Goal: Information Seeking & Learning: Learn about a topic

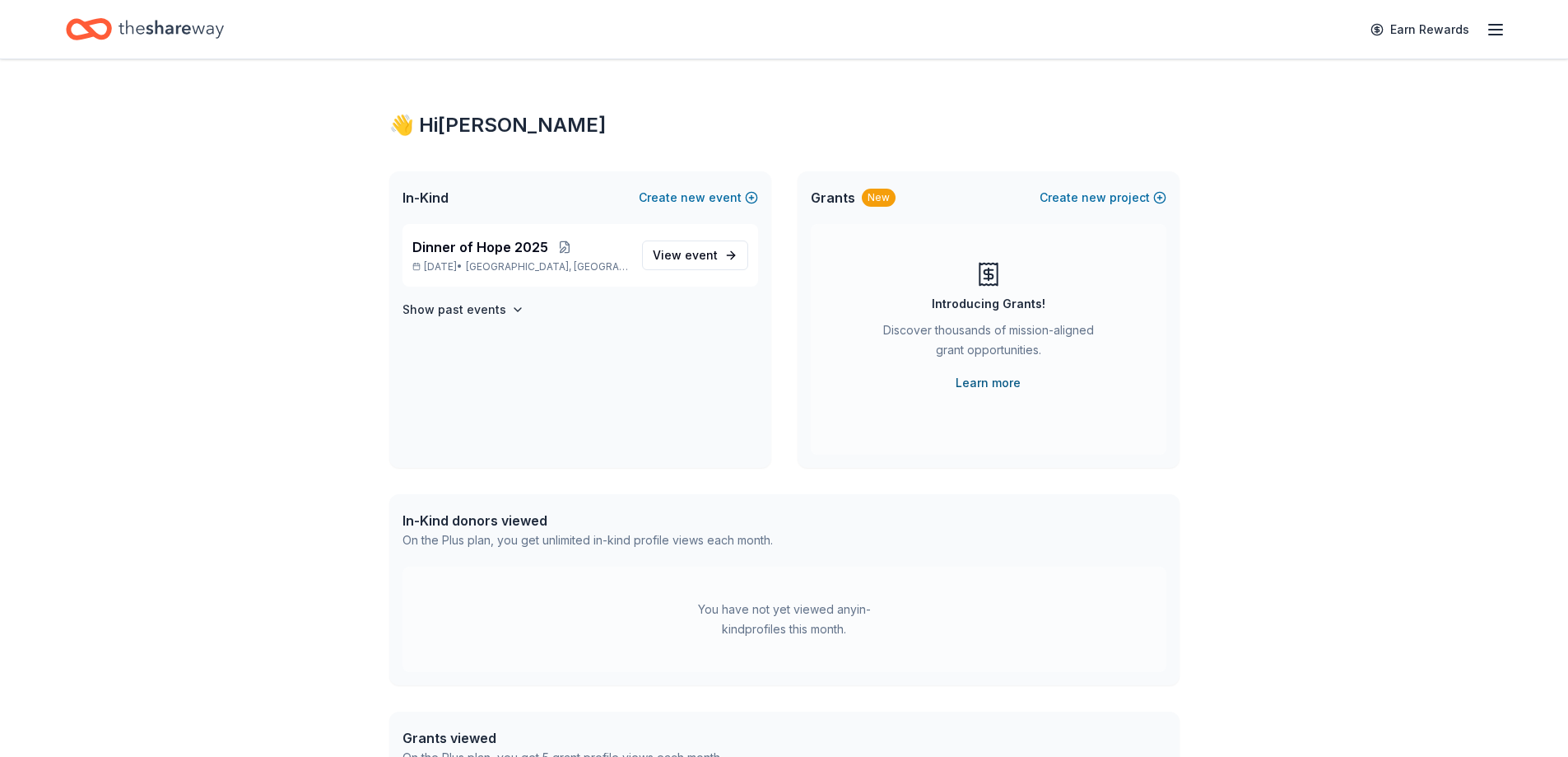
click at [980, 377] on link "Learn more" at bounding box center [988, 382] width 65 height 20
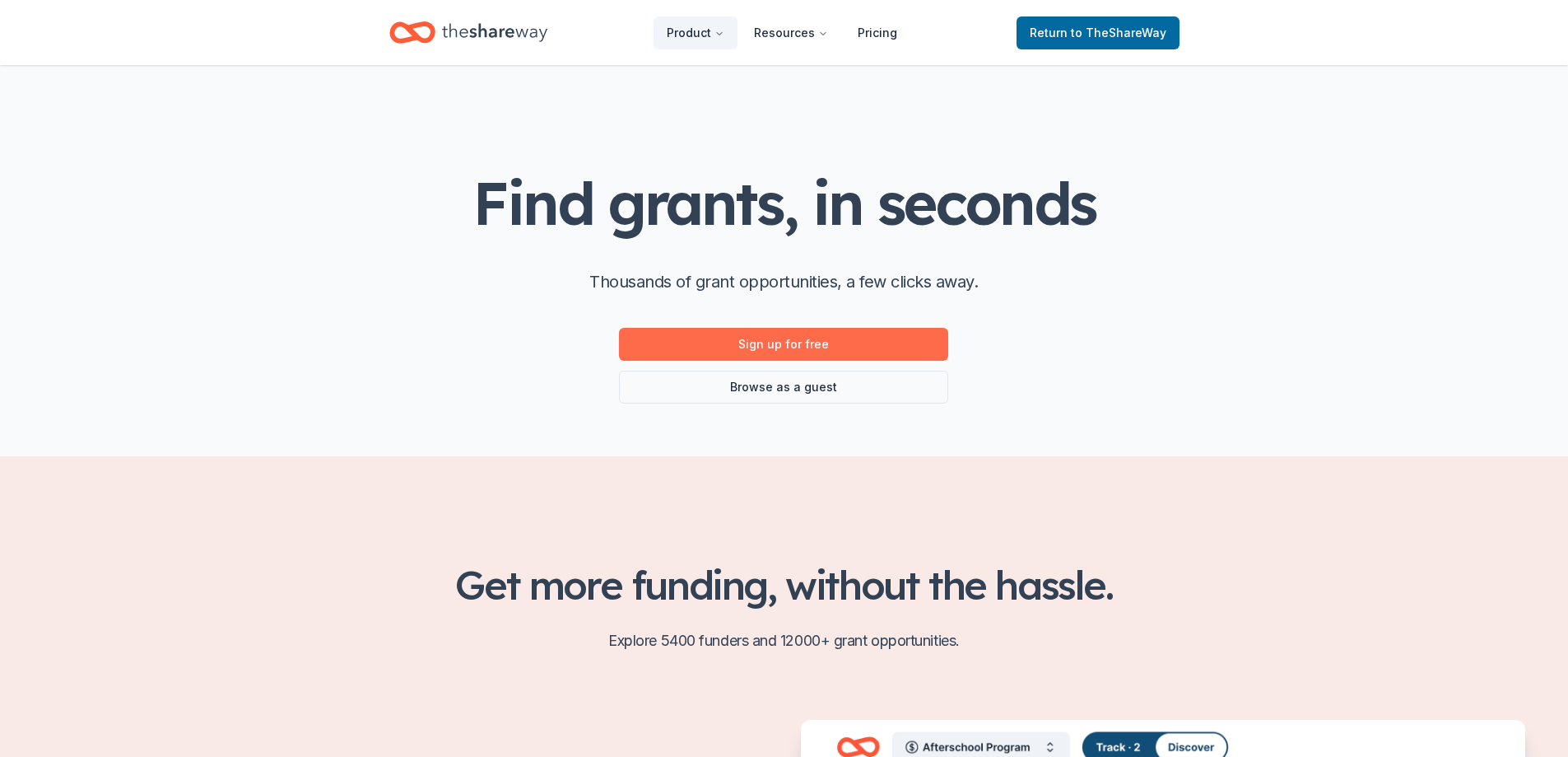
click at [771, 341] on link "Sign up for free" at bounding box center [783, 343] width 329 height 33
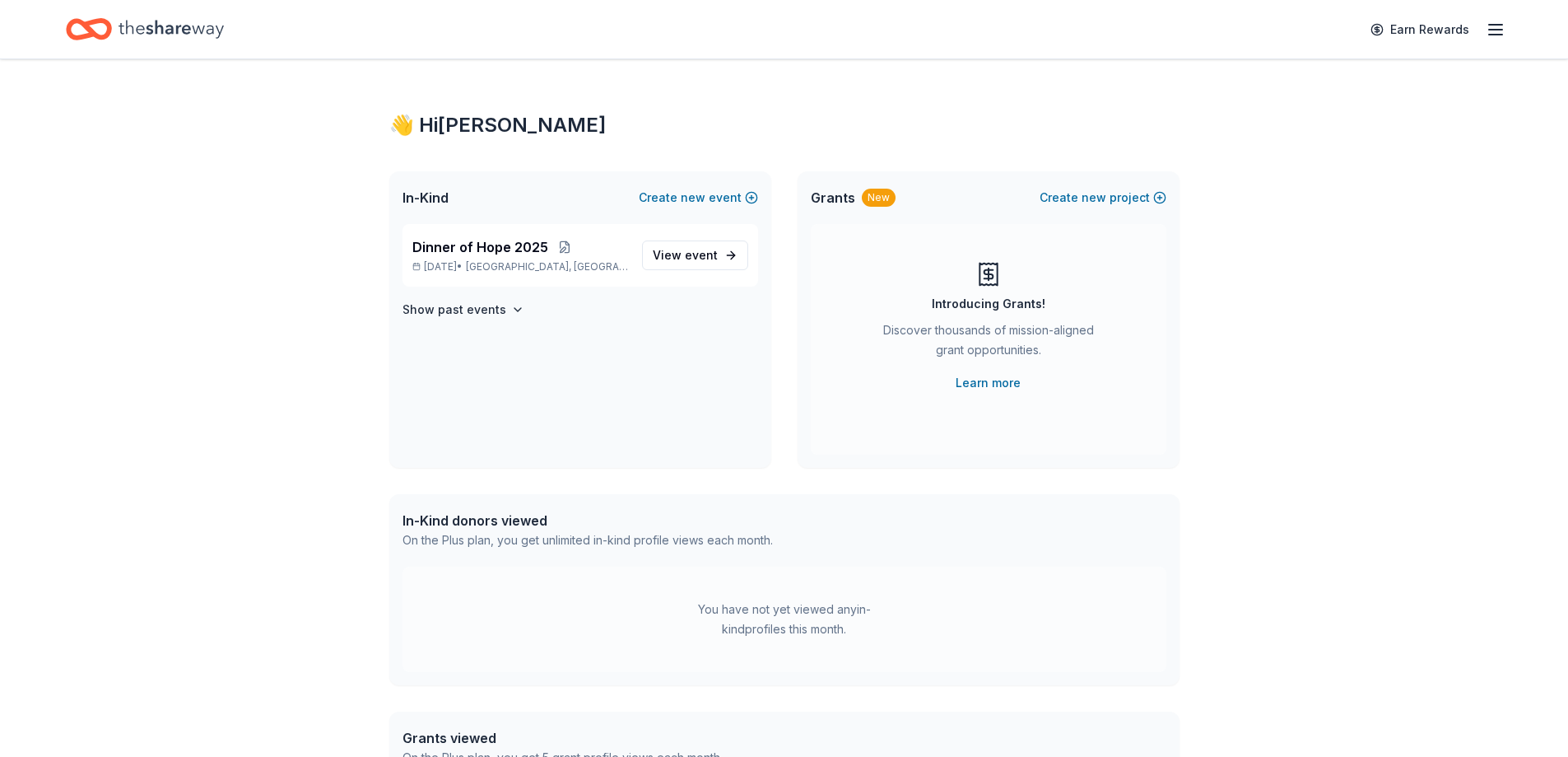
click at [1494, 30] on line "button" at bounding box center [1495, 30] width 13 height 0
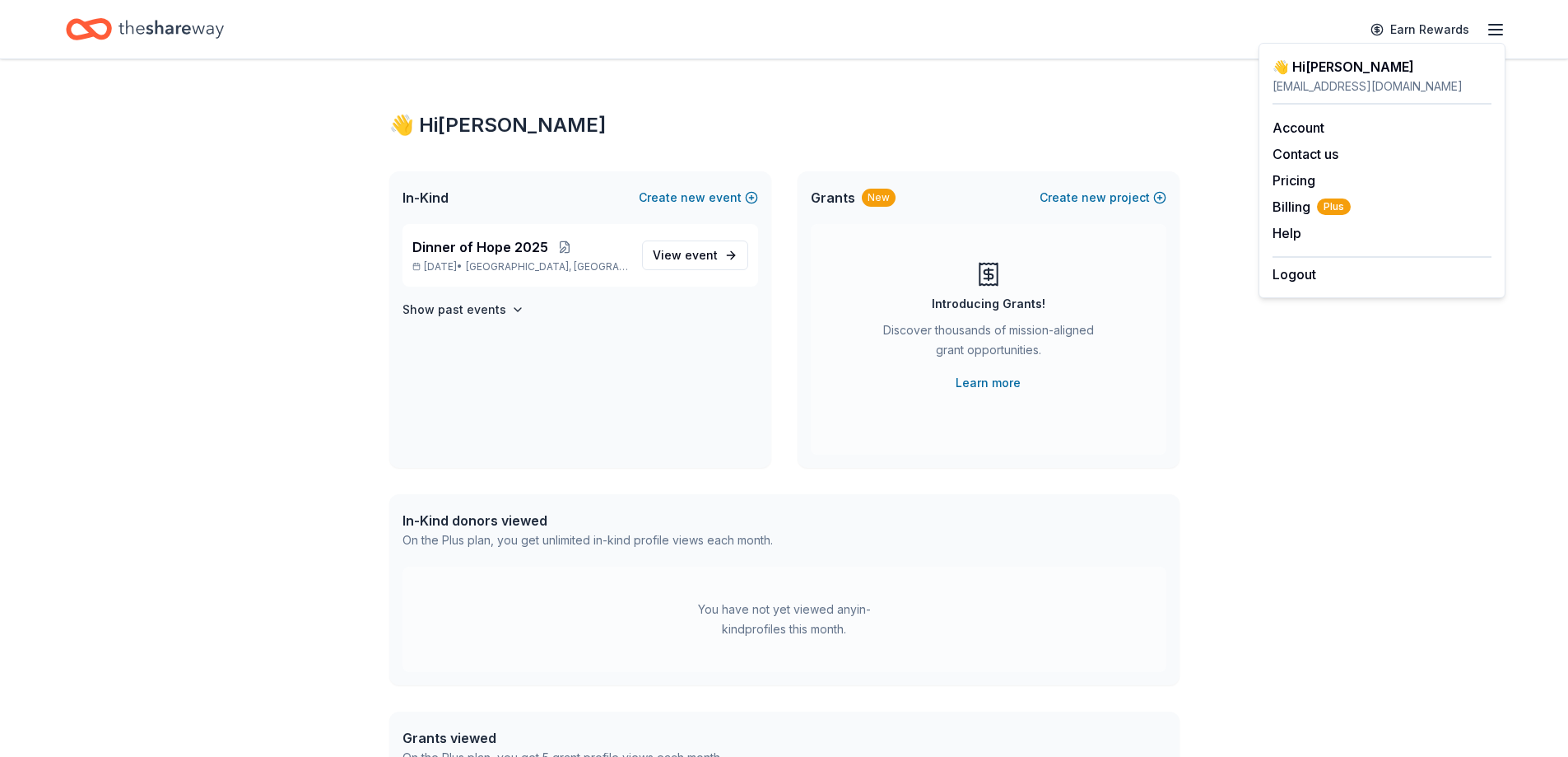
click at [1494, 30] on line "button" at bounding box center [1495, 30] width 13 height 0
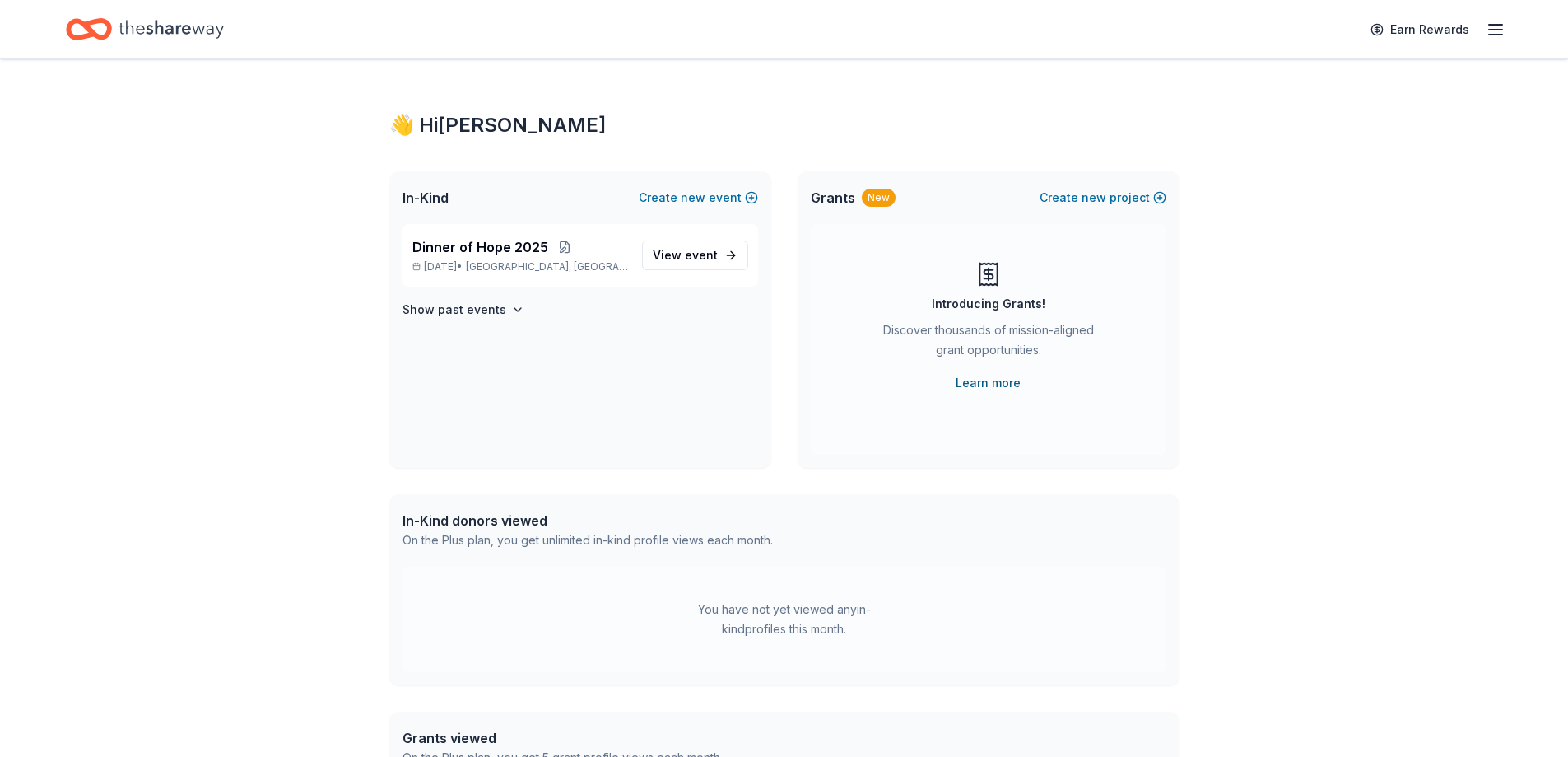
click at [988, 379] on link "Learn more" at bounding box center [988, 382] width 65 height 20
drag, startPoint x: 464, startPoint y: 253, endPoint x: 464, endPoint y: 266, distance: 13.0
click at [464, 260] on div "Dinner of Hope [DATE], 2025 • [GEOGRAPHIC_DATA], [GEOGRAPHIC_DATA]" at bounding box center [520, 255] width 216 height 36
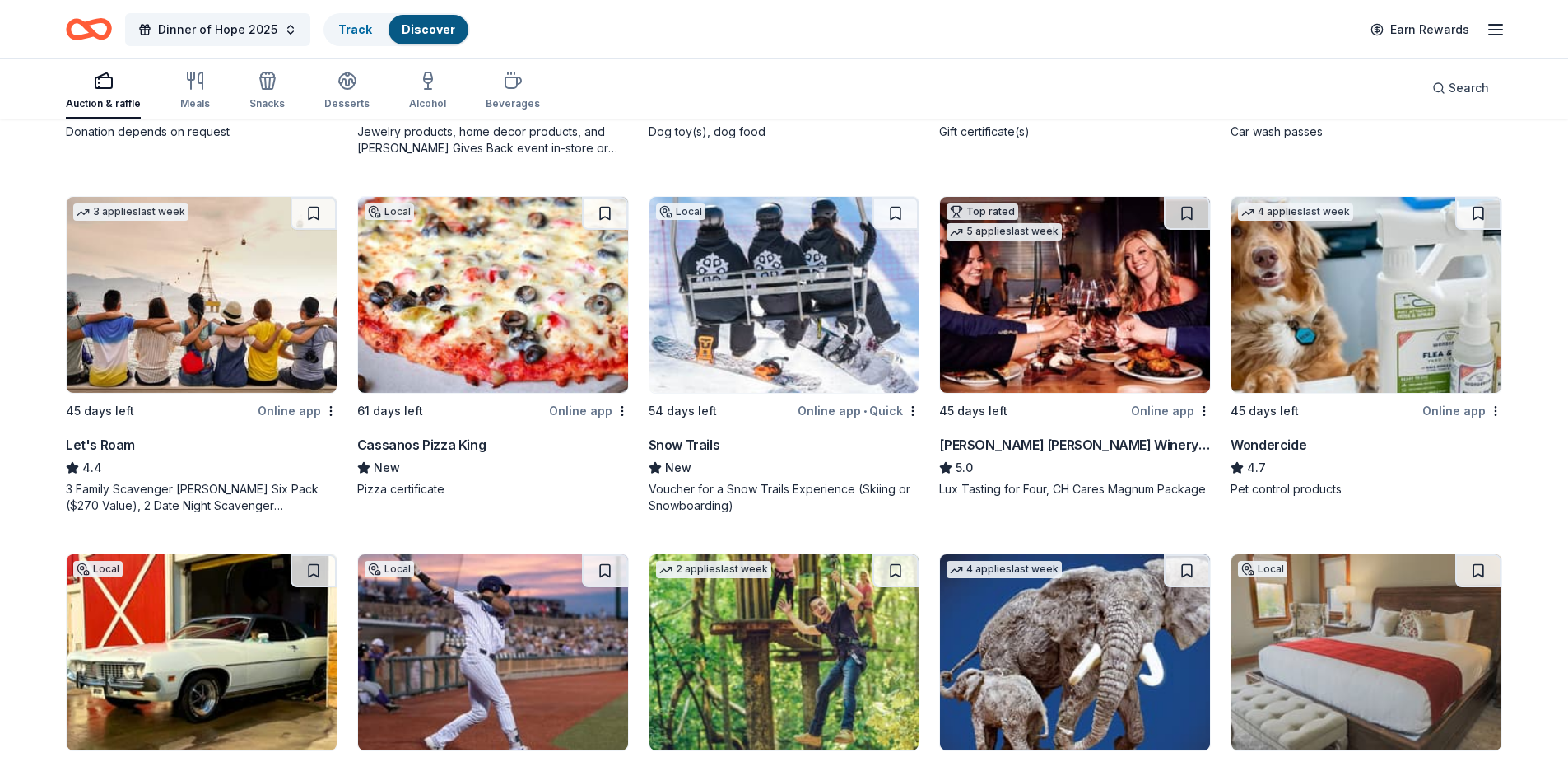
scroll to position [824, 0]
